Goal: Task Accomplishment & Management: Complete application form

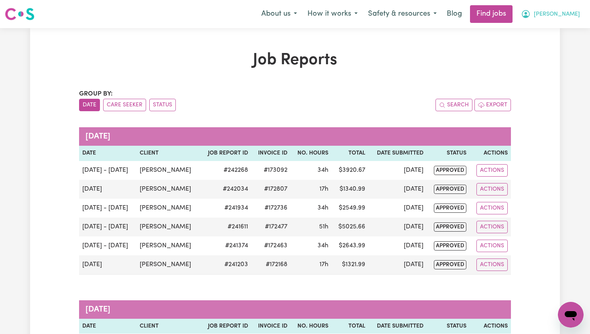
click at [569, 16] on span "[PERSON_NAME]" at bounding box center [557, 14] width 46 height 9
click at [556, 45] on link "My Dashboard" at bounding box center [552, 46] width 63 height 15
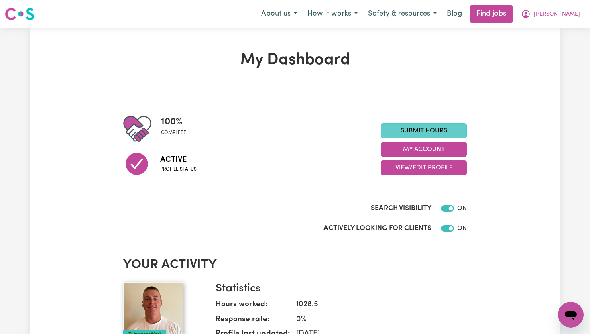
click at [457, 133] on link "Submit Hours" at bounding box center [424, 130] width 86 height 15
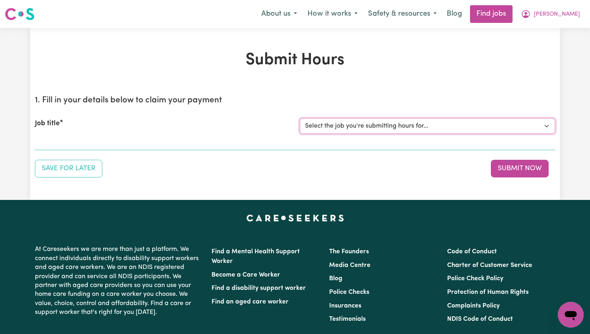
click at [545, 127] on select "Select the job you're submitting hours for... [[PERSON_NAME]] Support Worker To…" at bounding box center [427, 125] width 255 height 15
select select "14121"
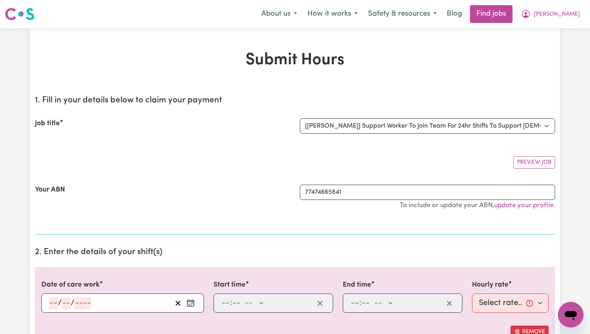
click at [193, 305] on icon "Enter the date of care work" at bounding box center [191, 303] width 8 height 8
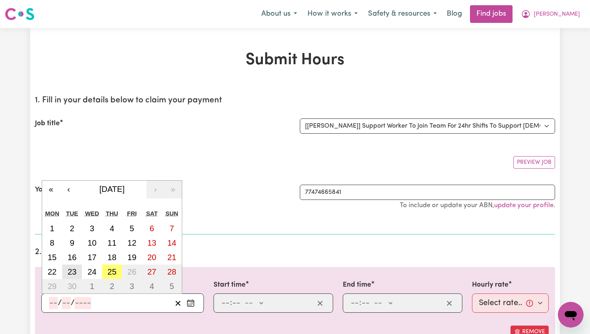
click at [76, 270] on abbr "23" at bounding box center [71, 271] width 9 height 9
type input "[DATE]"
type input "23"
type input "9"
type input "2025"
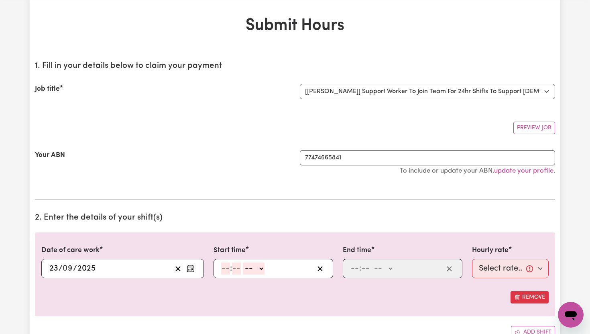
scroll to position [39, 0]
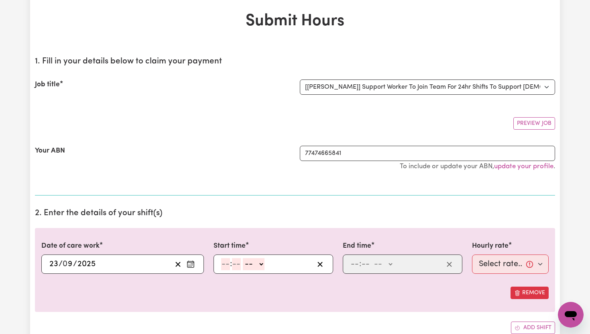
click at [187, 265] on icon "Enter the date of care work" at bounding box center [191, 264] width 8 height 8
click at [227, 265] on input "number" at bounding box center [225, 264] width 9 height 12
type input "6"
type input "00"
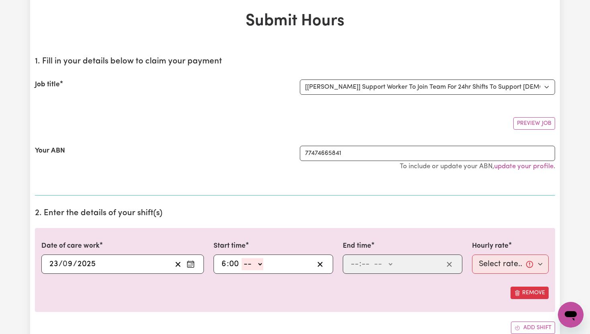
click at [257, 261] on select "-- AM PM" at bounding box center [253, 264] width 22 height 12
select select "am"
type input "06:00"
type input "0"
click at [357, 267] on input "number" at bounding box center [354, 264] width 9 height 12
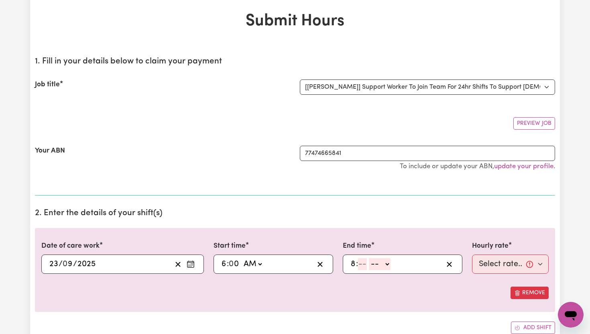
type input "8"
type input "00"
click at [390, 264] on select "-- AM PM" at bounding box center [382, 264] width 22 height 12
select select "pm"
type input "20:00"
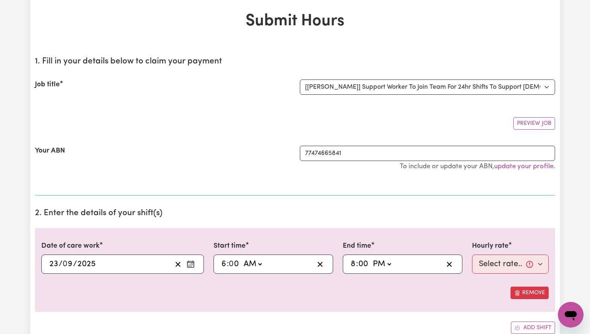
type input "0"
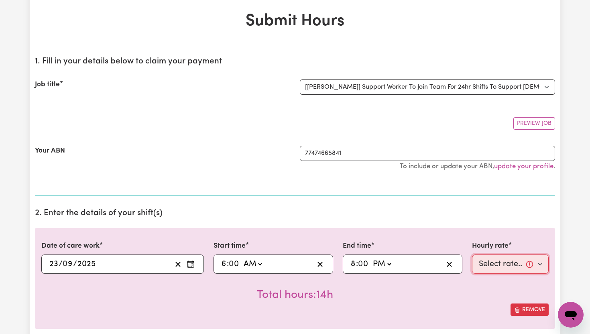
click at [541, 262] on select "Select rate... $65.21 (Weekday) $91.76 ([DATE]) $118.32 ([DATE]) $144.87 (Publi…" at bounding box center [510, 263] width 77 height 19
select select "65.21-Weekday"
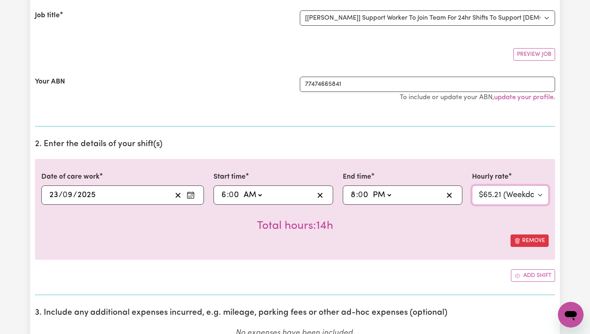
scroll to position [110, 0]
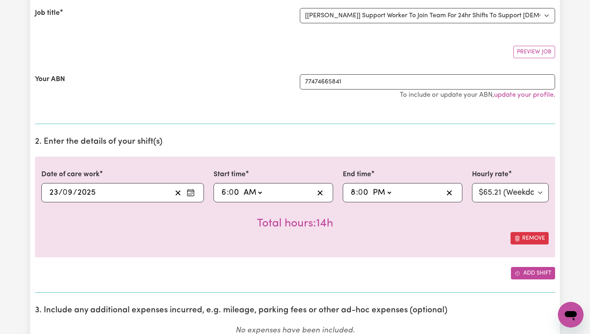
click at [536, 275] on button "Add shift" at bounding box center [533, 273] width 44 height 12
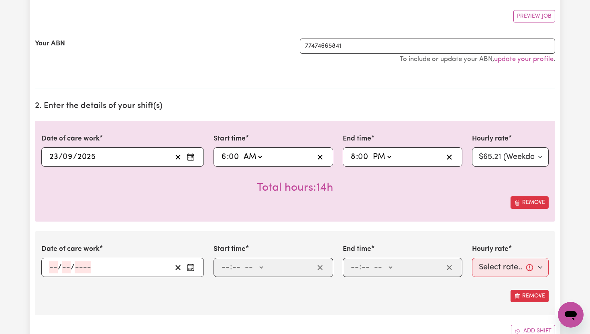
scroll to position [147, 0]
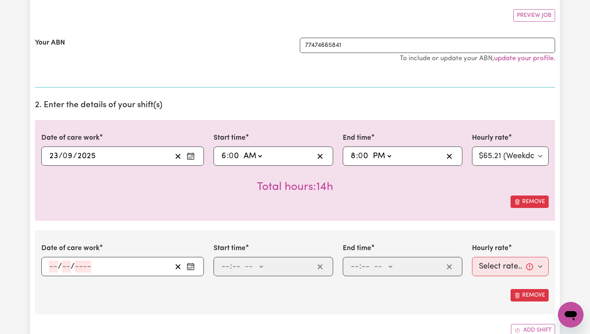
click at [190, 266] on icon "Enter the date of care work" at bounding box center [191, 266] width 8 height 8
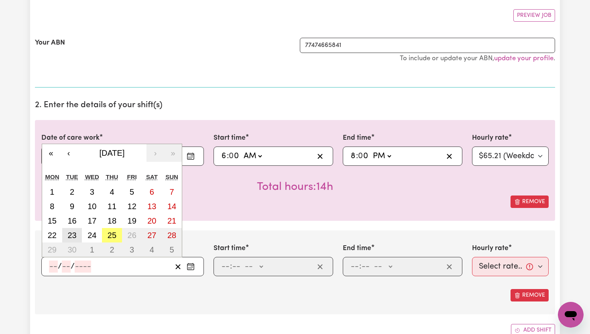
click at [77, 233] on button "23" at bounding box center [72, 235] width 20 height 14
type input "[DATE]"
type input "23"
type input "9"
type input "2025"
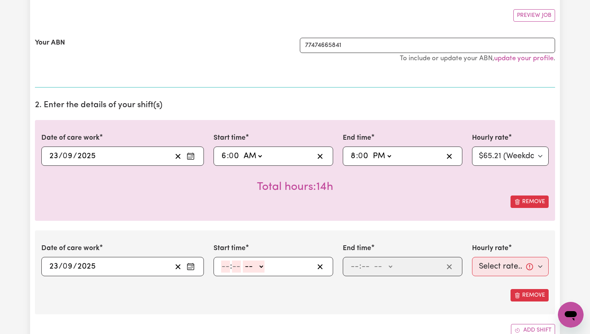
click at [230, 266] on input "number" at bounding box center [225, 266] width 9 height 12
type input "8"
type input "00"
click at [260, 266] on select "-- AM PM" at bounding box center [253, 266] width 22 height 12
select select "pm"
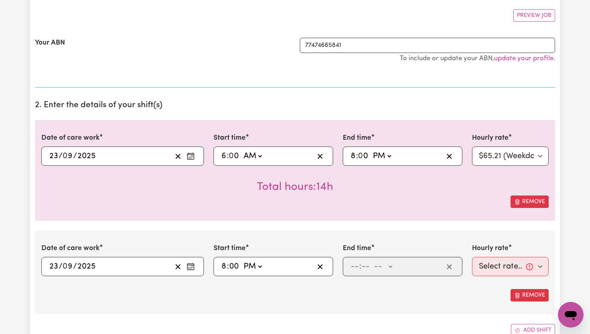
type input "20:00"
type input "0"
click at [358, 267] on input "number" at bounding box center [354, 266] width 9 height 12
type input "10"
type input "0"
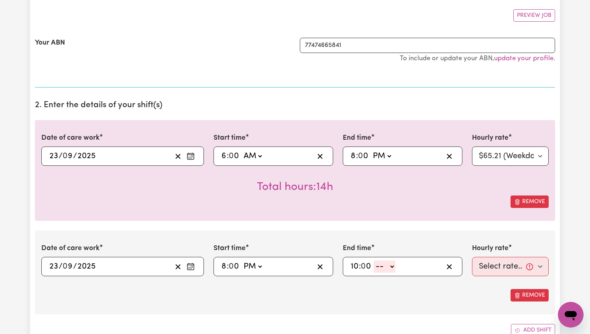
click at [391, 267] on select "-- AM PM" at bounding box center [385, 266] width 22 height 12
select select "pm"
type input "22:00"
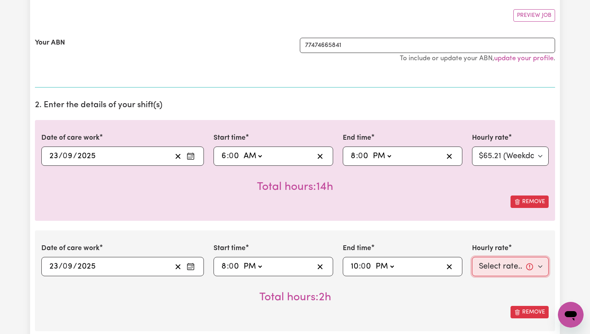
click at [542, 267] on select "Select rate... $65.21 (Weekday) $91.76 ([DATE]) $118.32 ([DATE]) $144.87 (Publi…" at bounding box center [510, 266] width 77 height 19
select select "71.85-EveningCare"
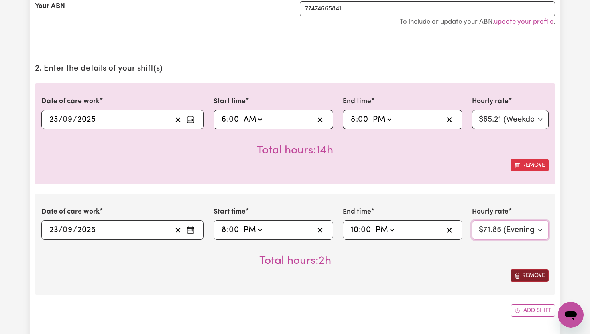
scroll to position [186, 0]
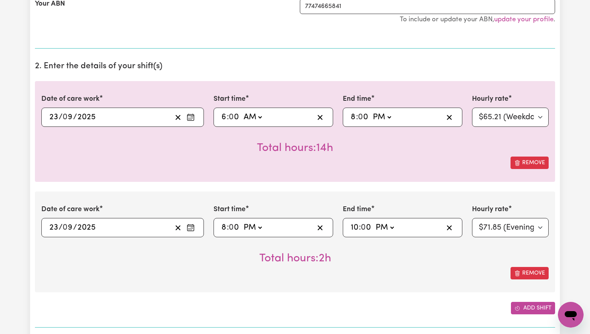
click at [528, 306] on button "Add shift" at bounding box center [533, 308] width 44 height 12
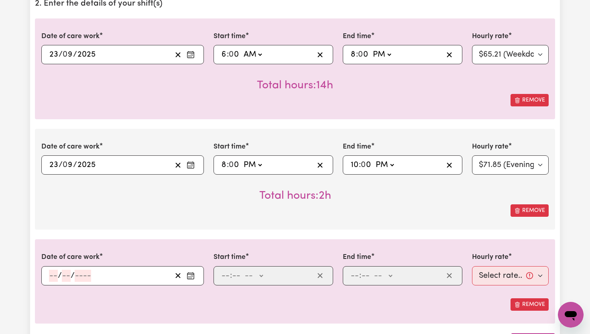
scroll to position [250, 0]
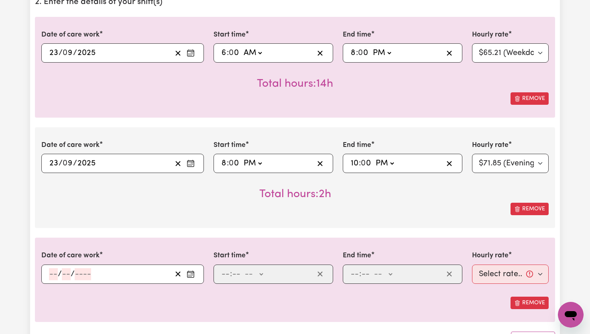
click at [193, 272] on icon "Enter the date of care work" at bounding box center [190, 272] width 6 height 0
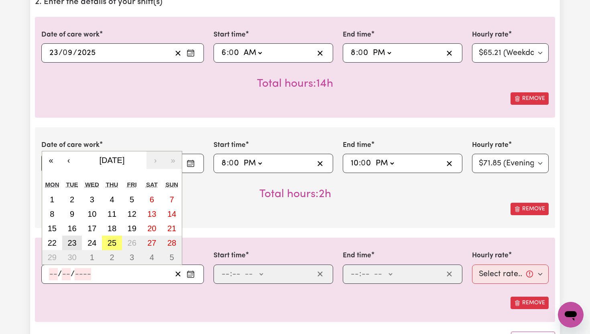
click at [74, 244] on abbr "23" at bounding box center [71, 242] width 9 height 9
type input "[DATE]"
type input "23"
type input "9"
type input "2025"
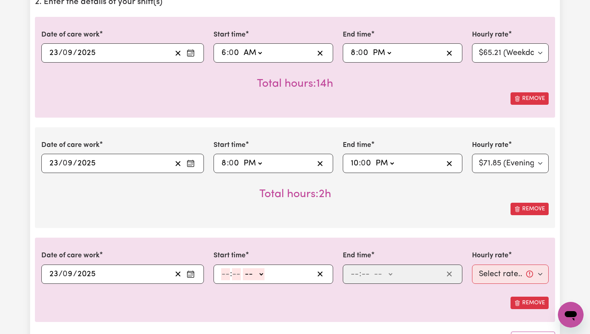
click at [227, 275] on input "number" at bounding box center [225, 274] width 9 height 12
type input "10"
type input "0"
click at [261, 274] on select "-- AM PM" at bounding box center [255, 274] width 22 height 12
select select "pm"
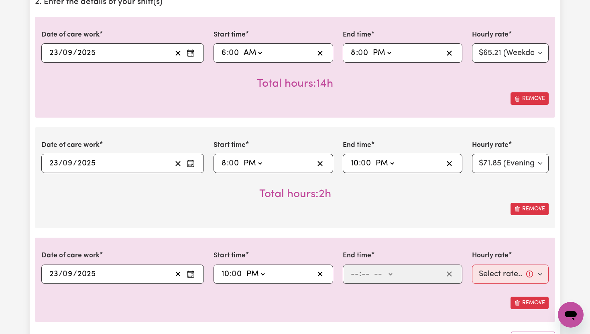
type input "22:00"
click at [355, 271] on input "number" at bounding box center [354, 274] width 9 height 12
type input "11"
type input "00"
click at [389, 274] on select "-- AM PM" at bounding box center [383, 274] width 22 height 12
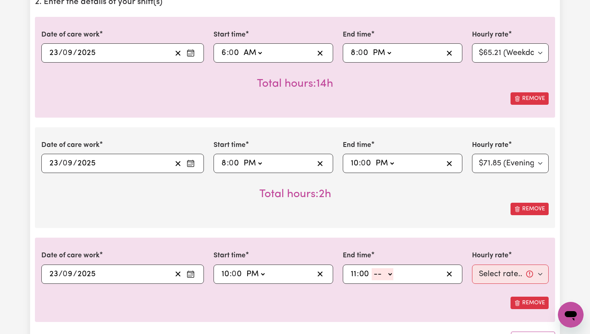
select select "pm"
type input "23:00"
type input "0"
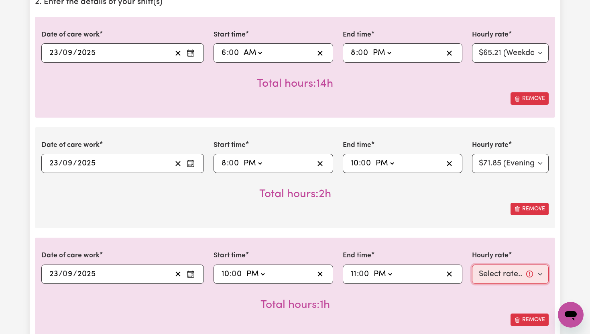
click at [540, 274] on select "Select rate... $65.21 (Weekday) $91.76 ([DATE]) $118.32 ([DATE]) $144.87 (Publi…" at bounding box center [510, 273] width 77 height 19
select select "276.32-Overnight"
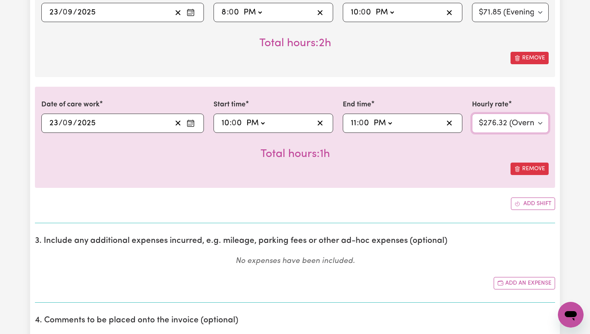
scroll to position [403, 0]
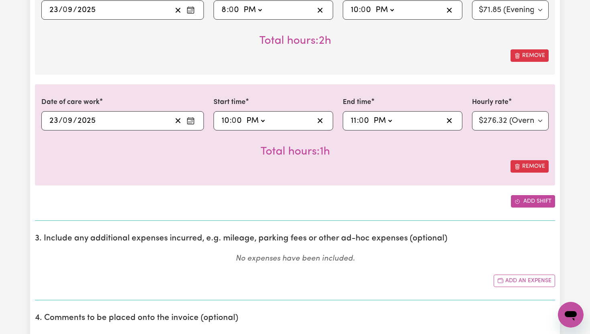
click at [544, 201] on button "Add shift" at bounding box center [533, 201] width 44 height 12
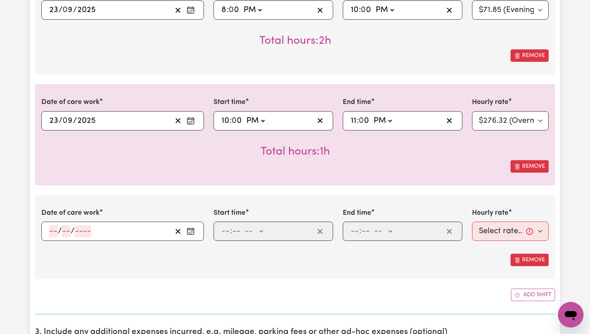
click at [194, 233] on icon "Enter the date of care work" at bounding box center [191, 231] width 8 height 8
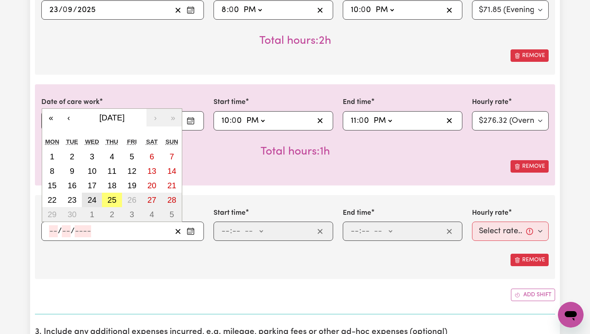
click at [95, 201] on abbr "24" at bounding box center [91, 199] width 9 height 9
type input "[DATE]"
type input "24"
type input "9"
type input "2025"
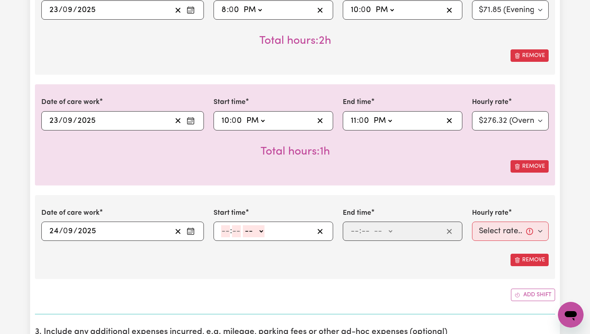
click at [229, 232] on input "number" at bounding box center [225, 231] width 9 height 12
type input "6"
type input "00"
click at [261, 231] on select "-- AM PM" at bounding box center [253, 231] width 22 height 12
select select "am"
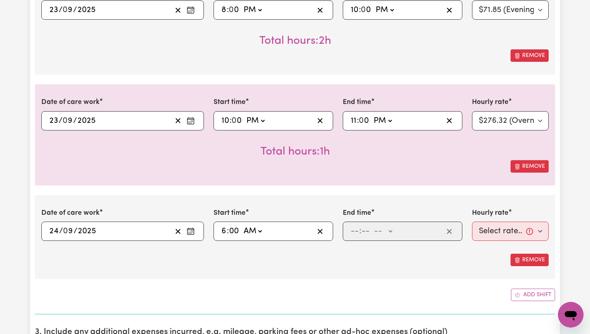
type input "06:00"
type input "0"
click at [357, 236] on input "number" at bounding box center [354, 231] width 9 height 12
type input "8"
type input "00"
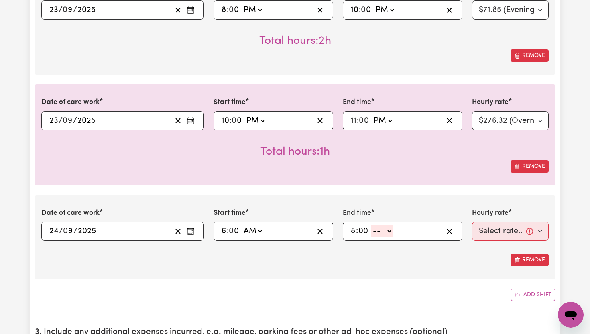
click at [392, 230] on select "-- AM PM" at bounding box center [382, 231] width 22 height 12
select select "pm"
type input "20:00"
type input "0"
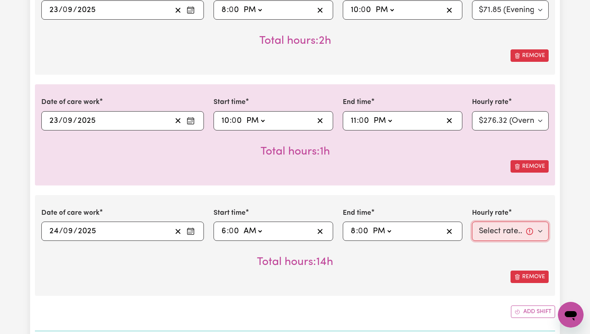
click at [541, 233] on select "Select rate... $65.21 (Weekday) $91.76 ([DATE]) $118.32 ([DATE]) $144.87 (Publi…" at bounding box center [510, 230] width 77 height 19
select select "65.21-Weekday"
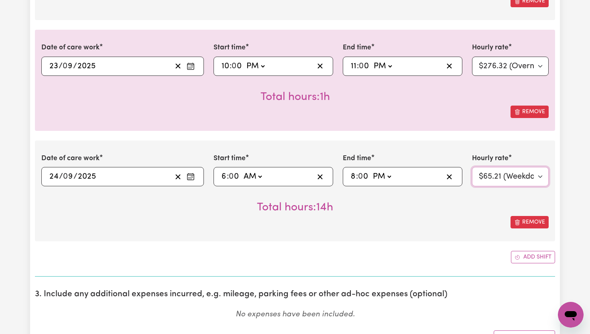
scroll to position [460, 0]
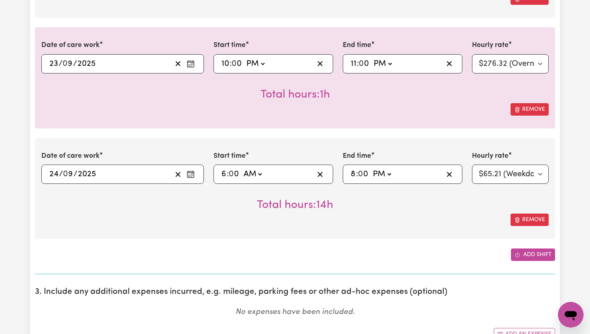
click at [536, 257] on button "Add shift" at bounding box center [533, 254] width 44 height 12
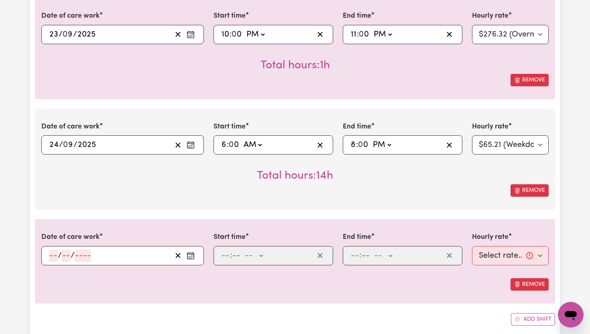
scroll to position [495, 0]
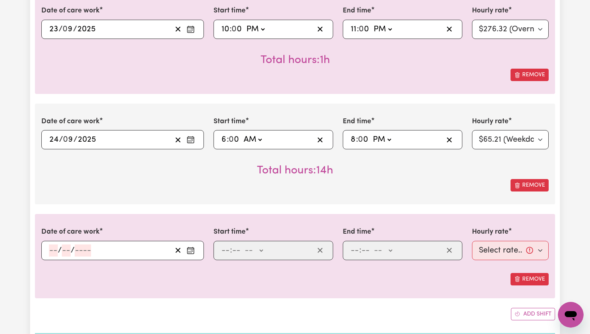
click at [192, 251] on icon "Enter the date of care work" at bounding box center [191, 250] width 8 height 8
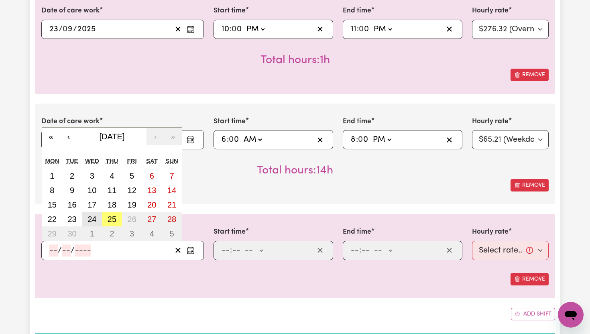
click at [95, 220] on abbr "24" at bounding box center [91, 219] width 9 height 9
type input "[DATE]"
type input "24"
type input "9"
type input "2025"
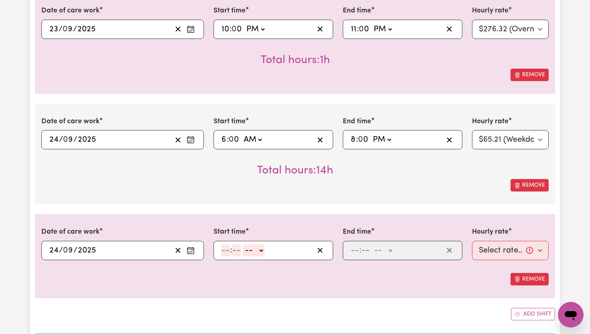
click at [226, 251] on input "number" at bounding box center [225, 250] width 9 height 12
type input "8"
type input "00"
click at [260, 250] on select "-- AM PM" at bounding box center [253, 250] width 22 height 12
select select "pm"
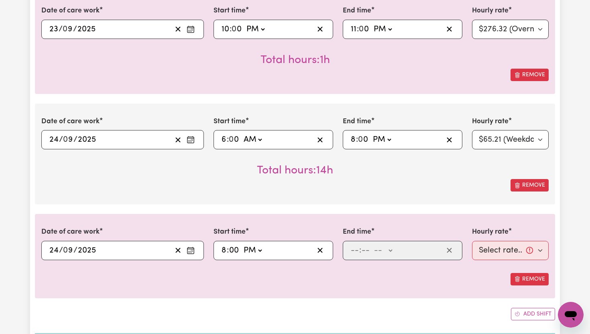
type input "20:00"
type input "0"
click at [357, 251] on input "number" at bounding box center [354, 250] width 9 height 12
type input "10"
type input "0"
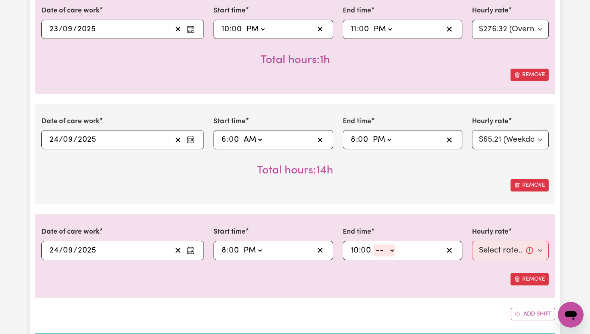
click at [396, 250] on div "10 : 0 0 -- AM PM" at bounding box center [395, 250] width 93 height 12
click at [392, 250] on select "-- AM PM" at bounding box center [385, 250] width 22 height 12
select select "pm"
type input "22:00"
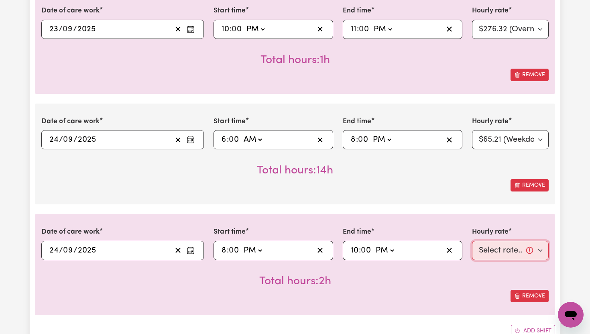
click at [538, 251] on select "Select rate... $65.21 (Weekday) $91.76 ([DATE]) $118.32 ([DATE]) $144.87 (Publi…" at bounding box center [510, 250] width 77 height 19
select select "71.85-EveningCare"
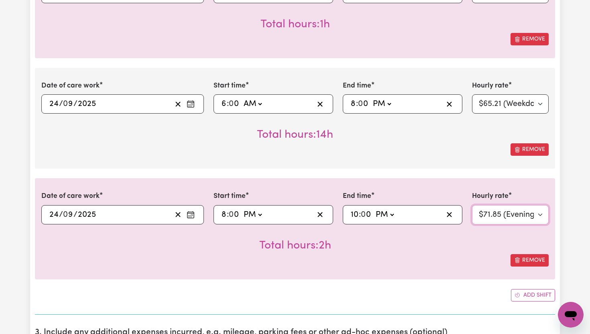
scroll to position [531, 0]
click at [532, 298] on button "Add shift" at bounding box center [533, 294] width 44 height 12
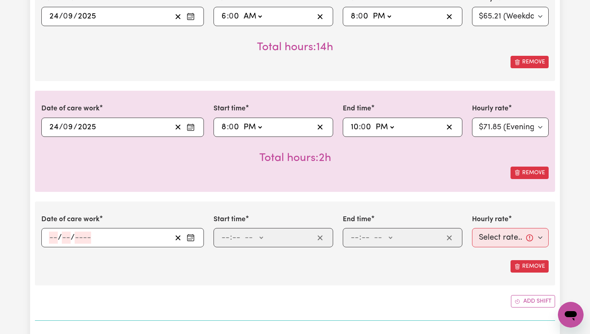
scroll to position [620, 0]
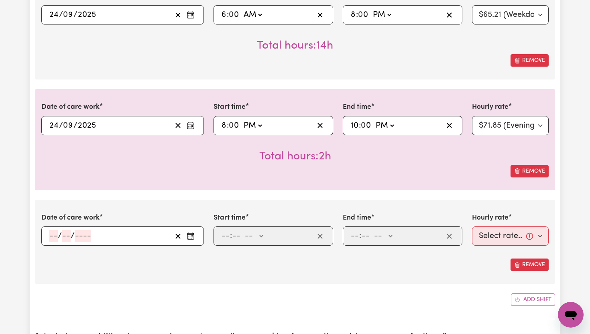
click at [195, 235] on button "Enter the date of care work" at bounding box center [190, 236] width 13 height 12
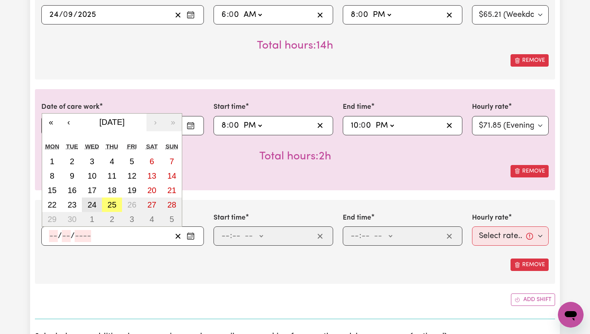
click at [96, 205] on abbr "24" at bounding box center [91, 204] width 9 height 9
type input "[DATE]"
type input "24"
type input "9"
type input "2025"
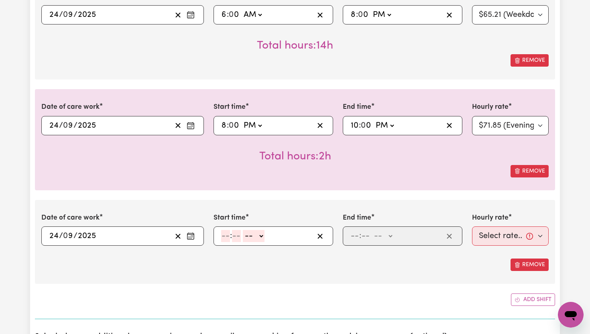
click at [225, 234] on input "number" at bounding box center [225, 236] width 9 height 12
type input "10"
type input "0"
click at [262, 236] on select "-- AM PM" at bounding box center [255, 236] width 22 height 12
select select "pm"
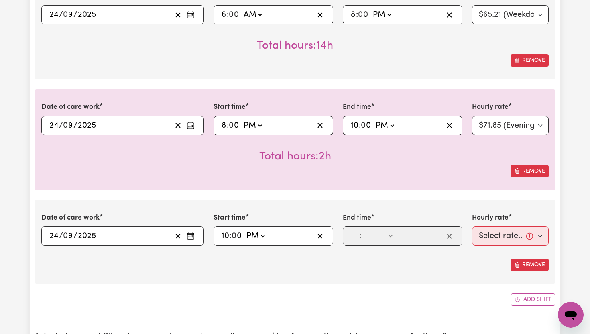
type input "22:00"
click at [357, 238] on input "number" at bounding box center [354, 236] width 9 height 12
type input "11"
type input "00"
click at [391, 237] on select "-- AM PM" at bounding box center [383, 236] width 22 height 12
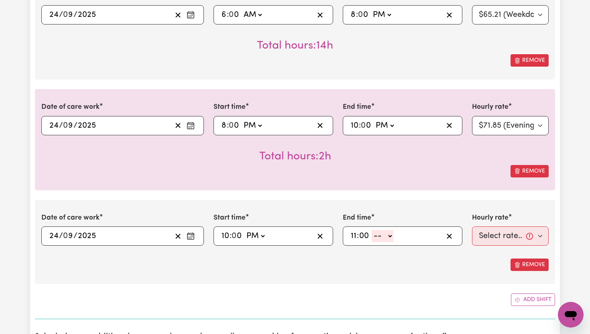
select select "pm"
type input "23:00"
type input "0"
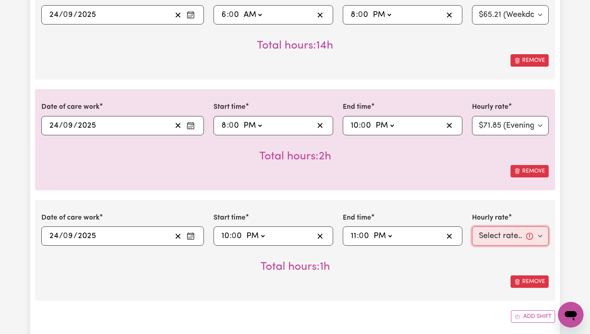
click at [540, 238] on select "Select rate... $65.21 (Weekday) $91.76 ([DATE]) $118.32 ([DATE]) $144.87 (Publi…" at bounding box center [510, 235] width 77 height 19
select select "276.32-Overnight"
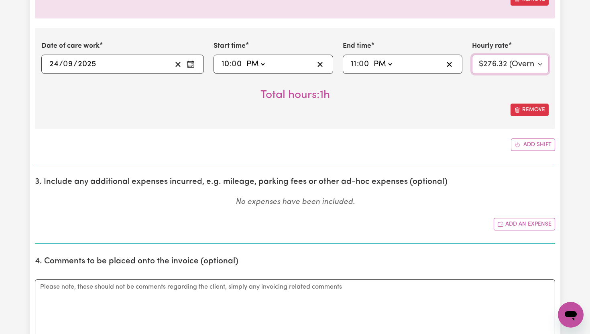
scroll to position [793, 0]
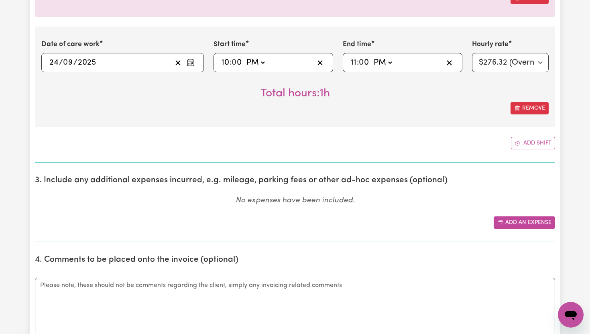
click at [530, 227] on button "Add an expense" at bounding box center [524, 222] width 61 height 12
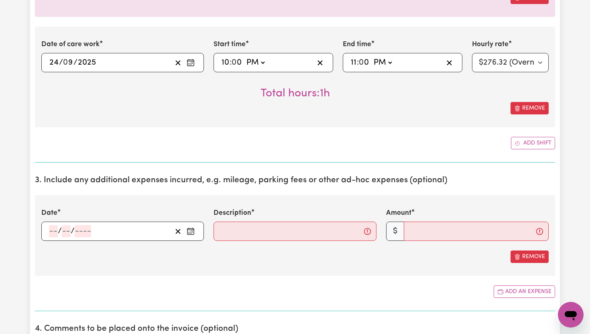
click at [194, 232] on rect "Enter the date of expense" at bounding box center [190, 232] width 6 height 6
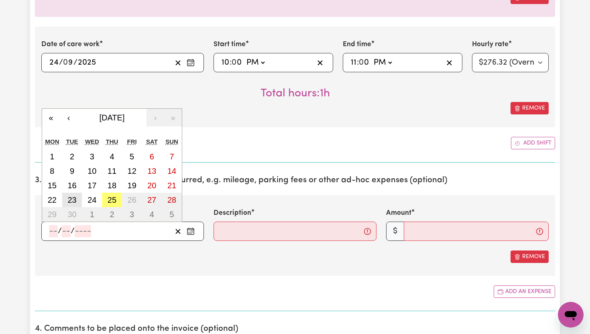
click at [78, 201] on button "23" at bounding box center [72, 200] width 20 height 14
type input "[DATE]"
type input "23"
type input "9"
type input "2025"
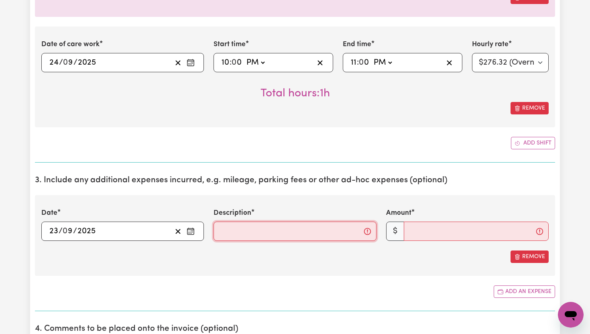
click at [233, 229] on input "Description" at bounding box center [294, 230] width 162 height 19
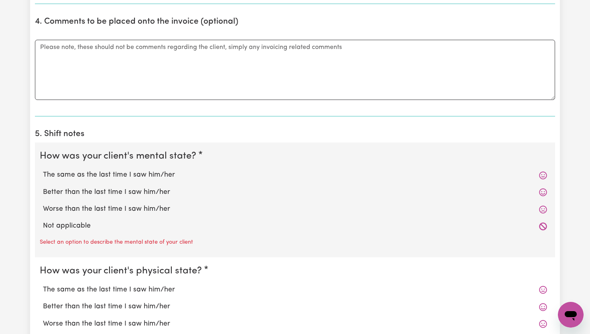
scroll to position [1104, 0]
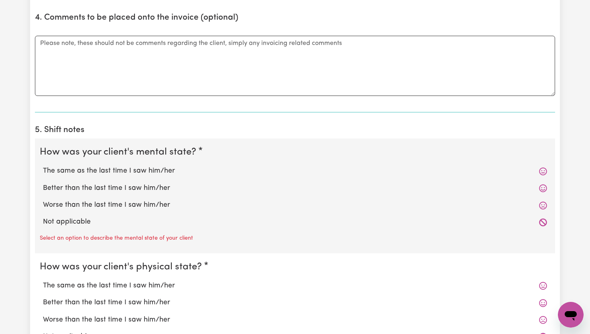
type input "Kilometres"
click at [156, 169] on label "The same as the last time I saw him/her" at bounding box center [295, 171] width 504 height 10
click at [43, 166] on input "The same as the last time I saw him/her" at bounding box center [43, 165] width 0 height 0
radio input "true"
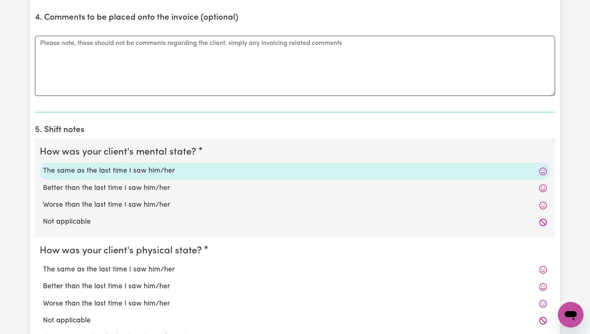
click at [128, 267] on label "The same as the last time I saw him/her" at bounding box center [295, 269] width 504 height 10
click at [43, 264] on input "The same as the last time I saw him/her" at bounding box center [43, 264] width 0 height 0
radio input "true"
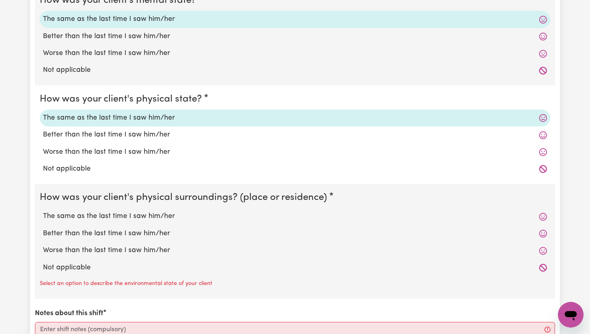
scroll to position [1270, 0]
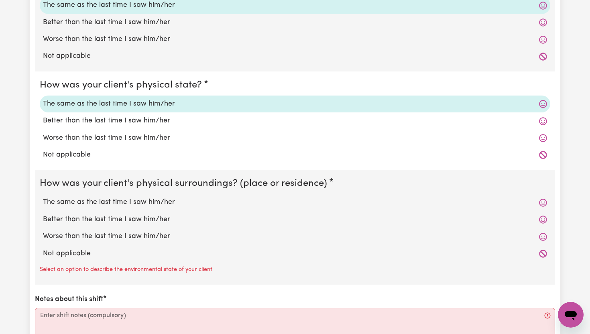
click at [146, 201] on label "The same as the last time I saw him/her" at bounding box center [295, 202] width 504 height 10
click at [43, 197] on input "The same as the last time I saw him/her" at bounding box center [43, 197] width 0 height 0
radio input "true"
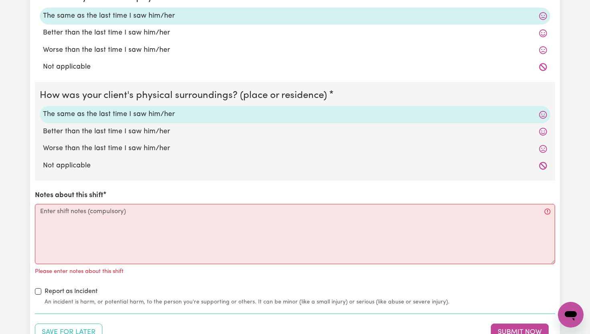
scroll to position [1359, 0]
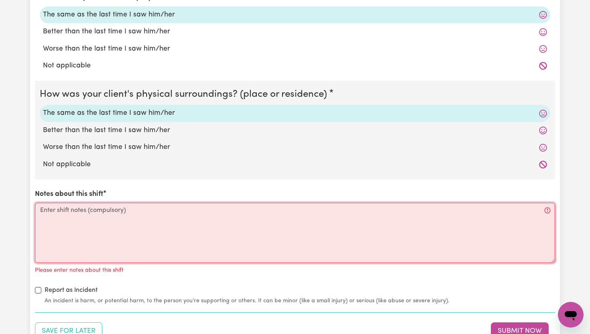
click at [134, 219] on textarea "Notes about this shift" at bounding box center [295, 233] width 520 height 60
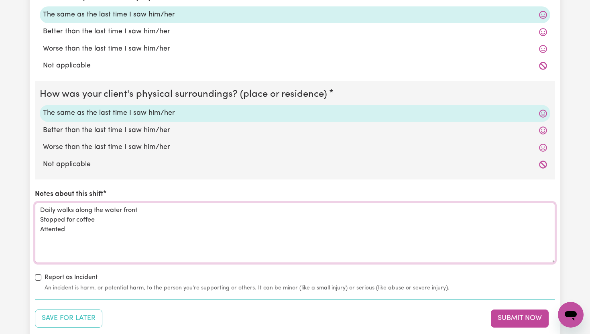
click at [56, 230] on textarea "Daily walks along the water front Stopped for coffee Attented" at bounding box center [295, 233] width 520 height 60
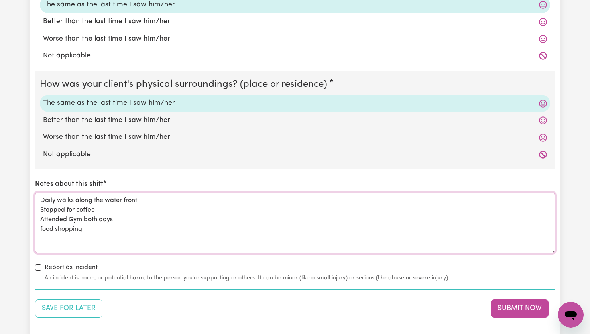
scroll to position [1368, 0]
click at [216, 234] on textarea "Daily walks along the water front Stopped for coffee Attended Gym both days foo…" at bounding box center [295, 223] width 520 height 60
click at [42, 232] on textarea "Daily walks along the water front Stopped for coffee Attended Gym both days foo…" at bounding box center [295, 223] width 520 height 60
click at [106, 229] on textarea "Daily walks along the water front Stopped for coffee Attended Gym both days Ass…" at bounding box center [295, 223] width 520 height 60
type textarea "Daily walks along the water front Stopped for coffee Attended Gym both days Ass…"
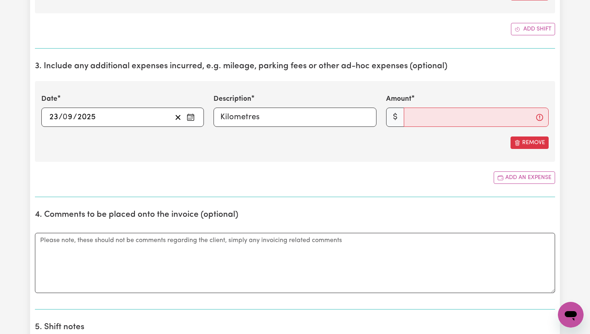
scroll to position [906, 0]
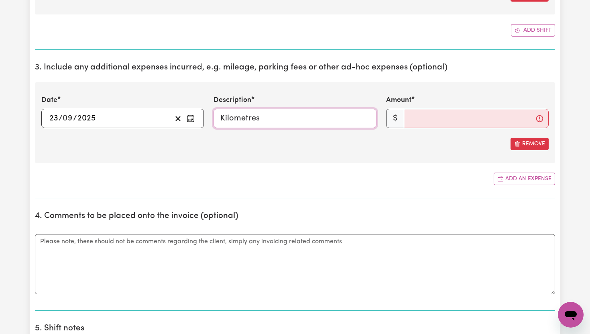
click at [274, 120] on input "Kilometres" at bounding box center [294, 118] width 162 height 19
type input "258 Kilometres"
click at [432, 117] on input "Amount" at bounding box center [476, 118] width 145 height 19
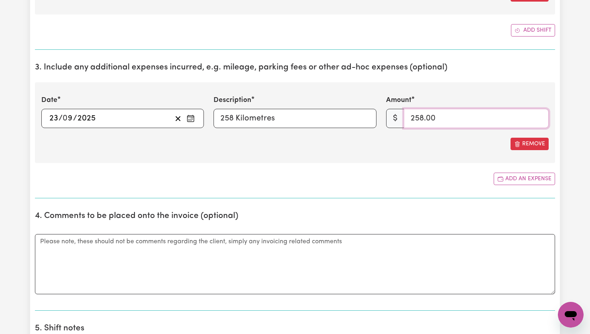
type input "258.00"
click at [439, 156] on div "Date [DATE] 23 / 0 9 / 2025 « ‹ [DATE] › » Mon Tue Wed Thu Fri Sat Sun 1 2 3 4 …" at bounding box center [295, 122] width 520 height 81
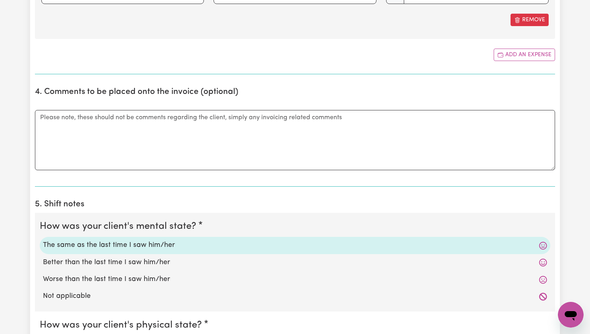
scroll to position [1030, 0]
click at [189, 137] on textarea "Comments" at bounding box center [295, 140] width 520 height 60
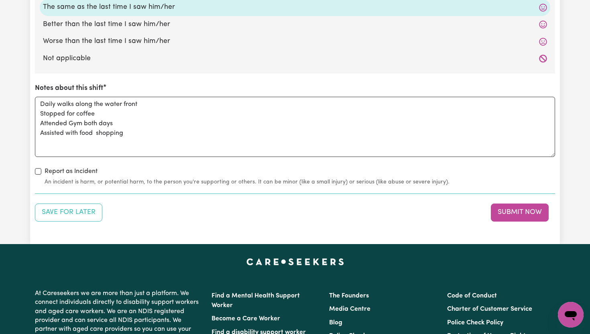
scroll to position [1462, 0]
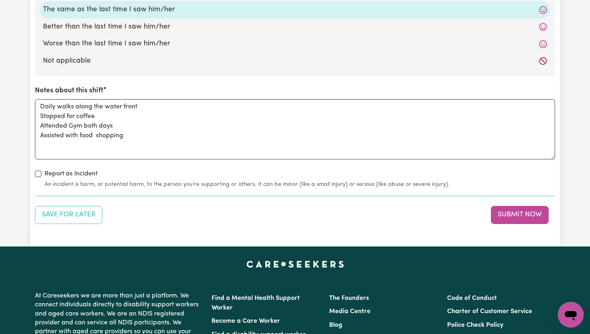
type textarea "258 Kilometres for the 3days"
click at [97, 136] on textarea "Daily walks along the water front Stopped for coffee Attended Gym both days Ass…" at bounding box center [295, 129] width 520 height 60
click at [129, 131] on textarea "Daily walks along the water front Stopped for coffee Attended Gym both days Ass…" at bounding box center [295, 129] width 520 height 60
type textarea "Daily walks along the water front Stopped for coffee Attended Gym both days Ass…"
click at [520, 217] on button "Submit Now" at bounding box center [520, 215] width 58 height 18
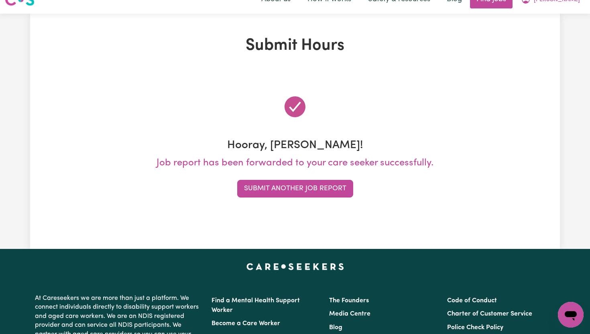
scroll to position [0, 0]
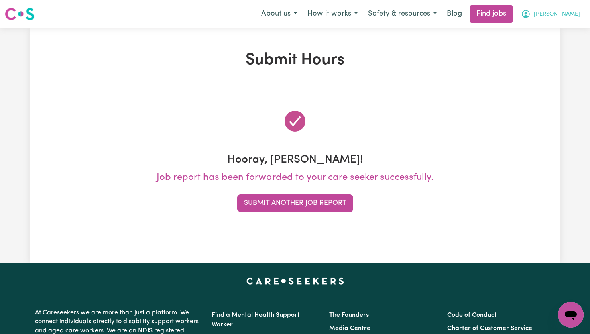
click at [574, 14] on span "[PERSON_NAME]" at bounding box center [557, 14] width 46 height 9
click at [567, 44] on link "My Dashboard" at bounding box center [552, 46] width 63 height 15
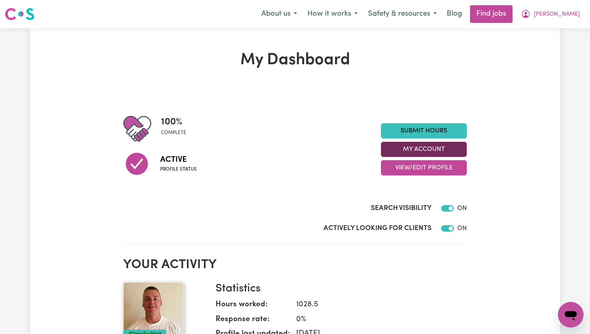
click at [453, 144] on button "My Account" at bounding box center [424, 149] width 86 height 15
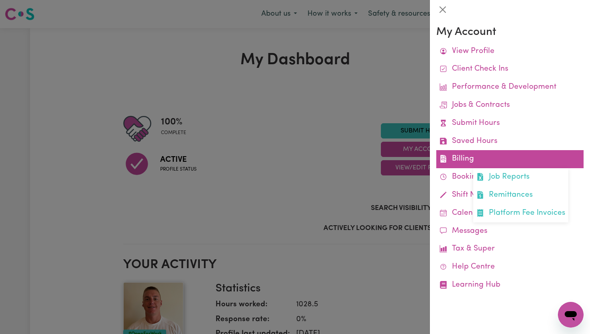
click at [459, 163] on link "Billing Job Reports Remittances Platform Fee Invoices" at bounding box center [509, 159] width 147 height 18
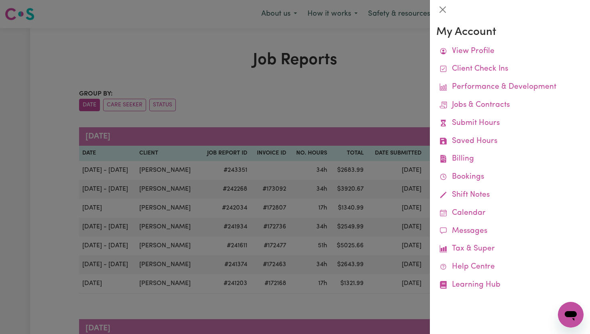
click at [374, 116] on div at bounding box center [295, 167] width 590 height 334
